Goal: Information Seeking & Learning: Find specific fact

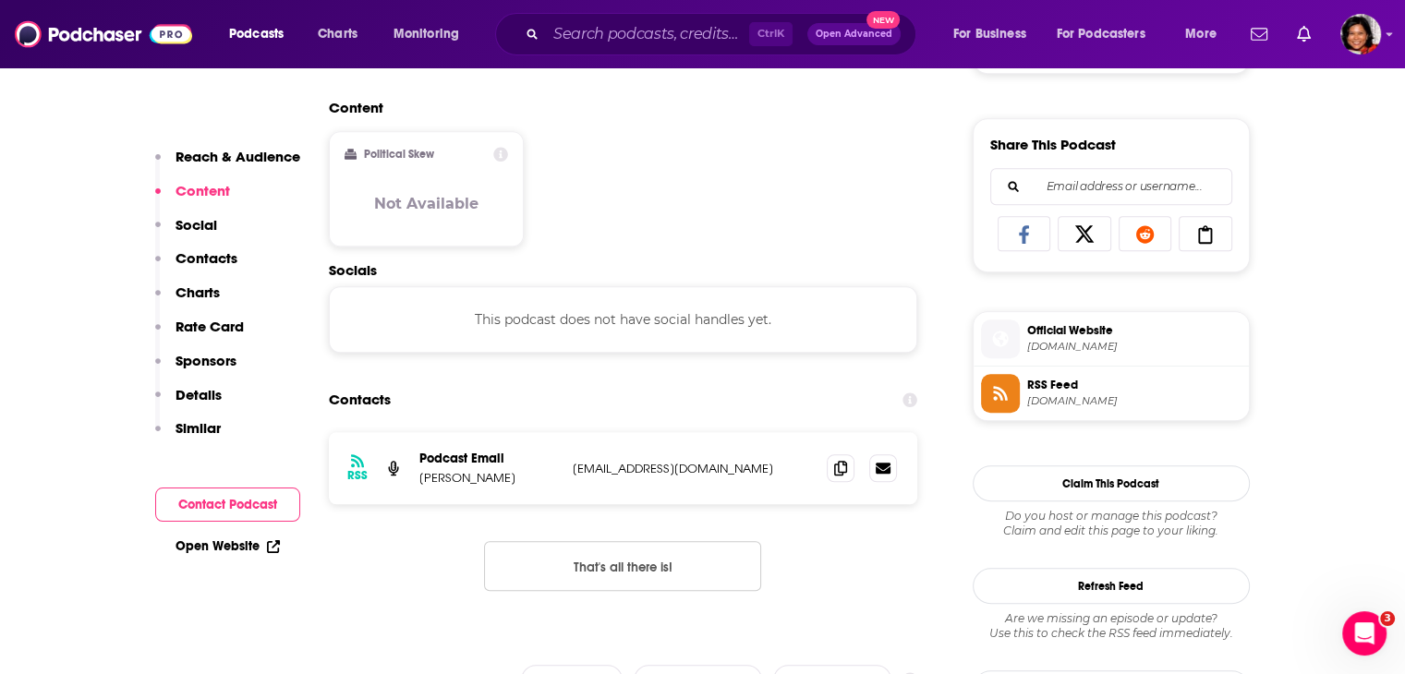
scroll to position [1109, 0]
click at [565, 36] on input "Search podcasts, credits, & more..." at bounding box center [647, 34] width 203 height 30
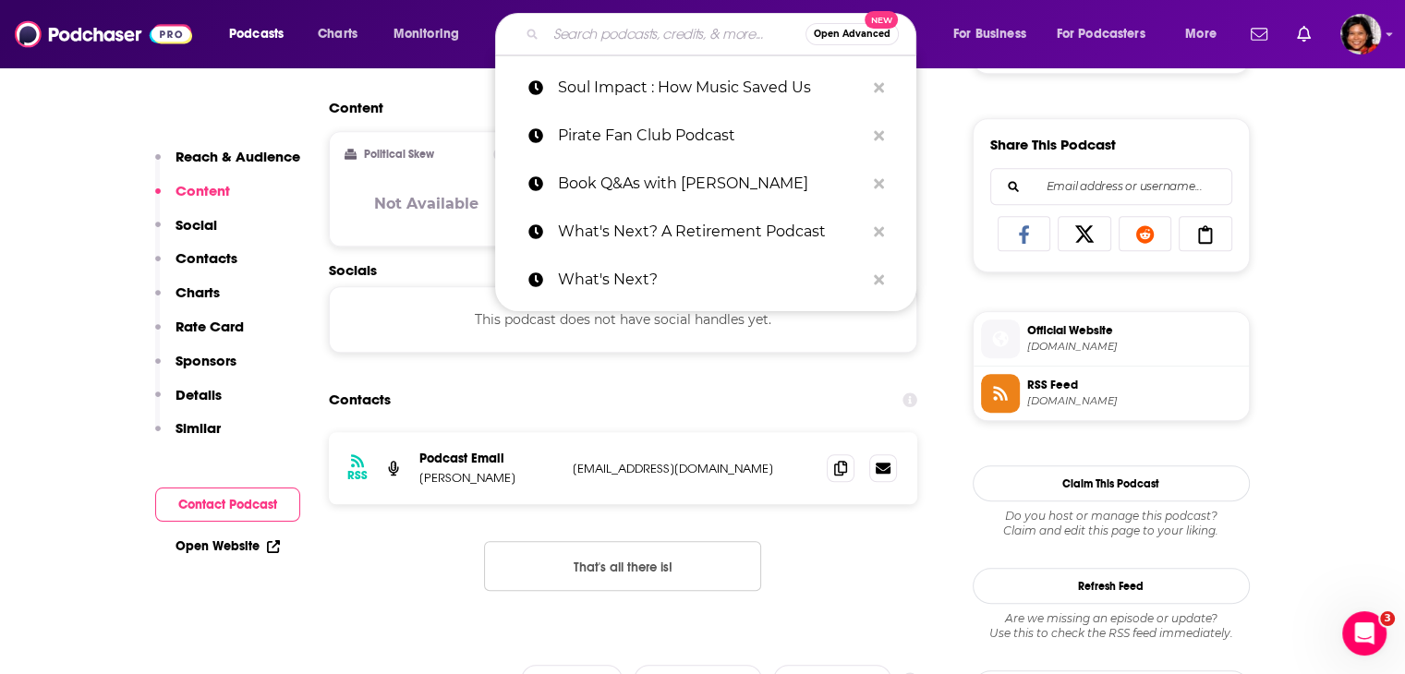
paste input "[PERSON_NAME]"
type input "[PERSON_NAME]"
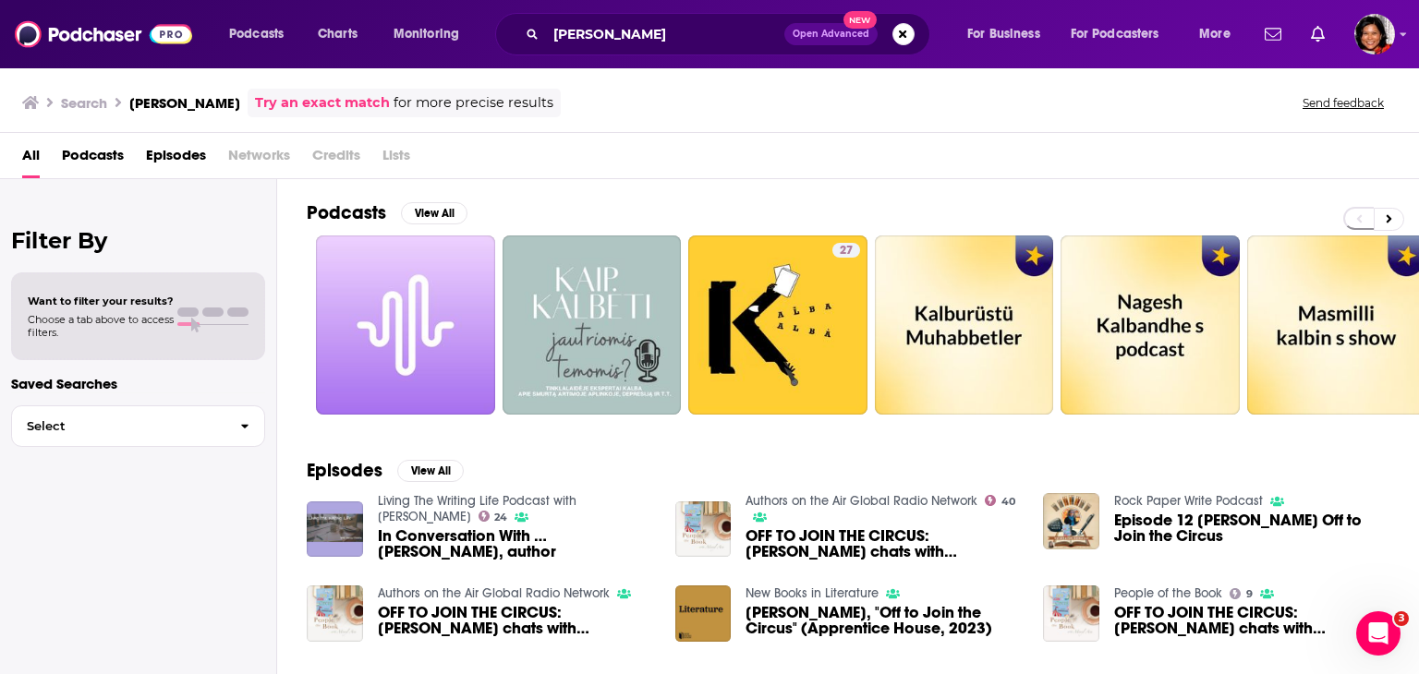
click at [78, 156] on span "Podcasts" at bounding box center [93, 159] width 62 height 38
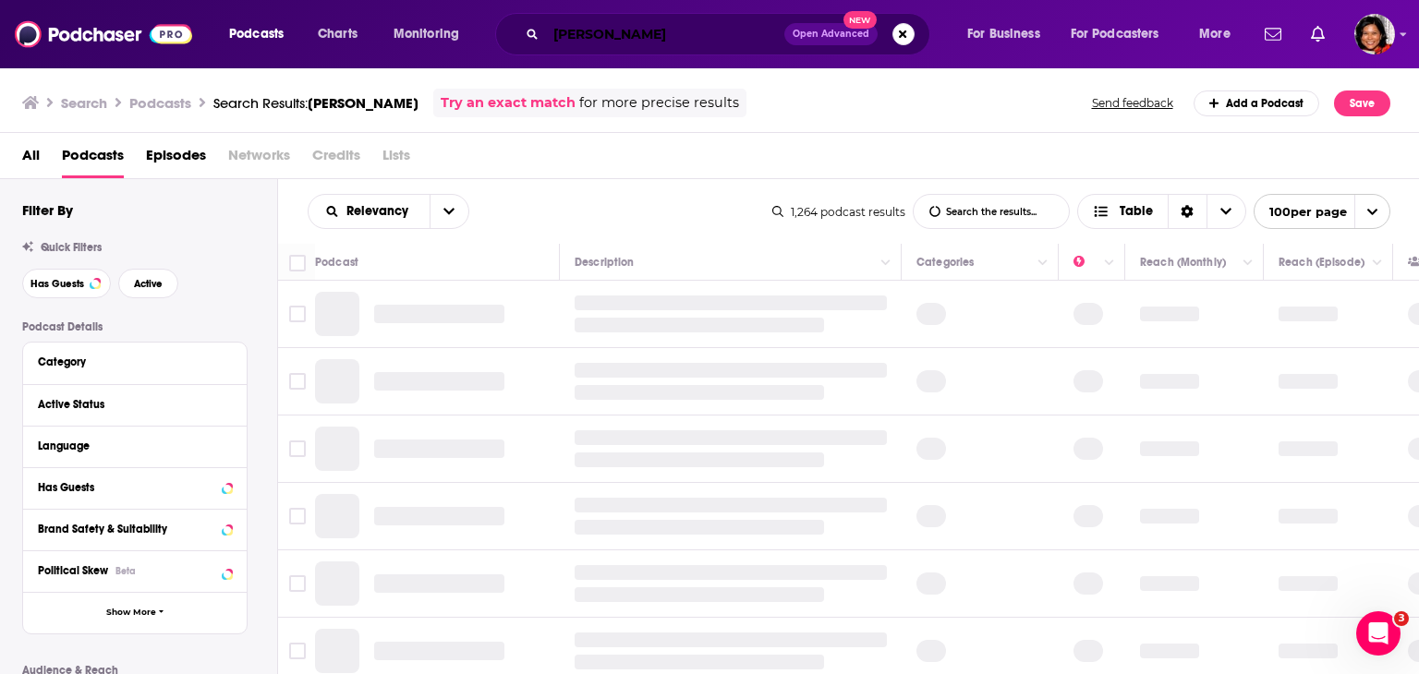
click at [674, 27] on input "[PERSON_NAME]" at bounding box center [665, 34] width 238 height 30
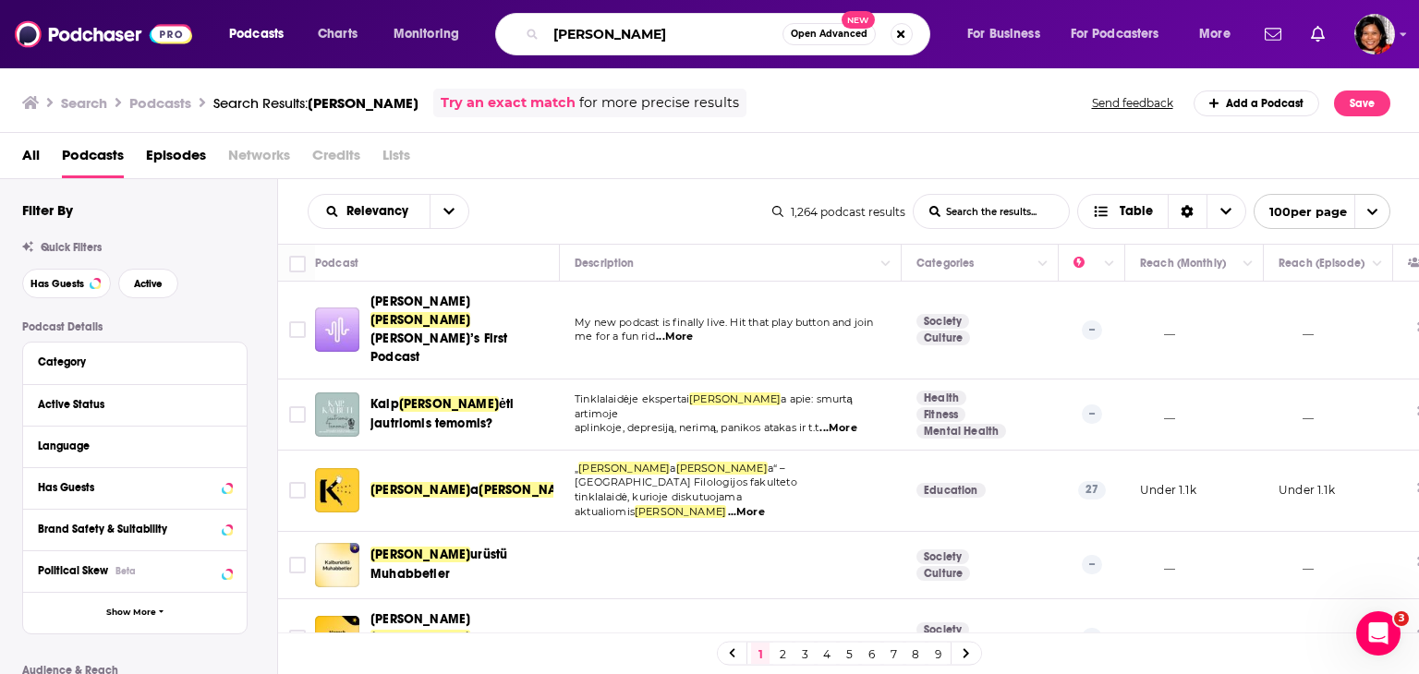
type input "[PERSON_NAME]"
